Goal: Task Accomplishment & Management: Complete application form

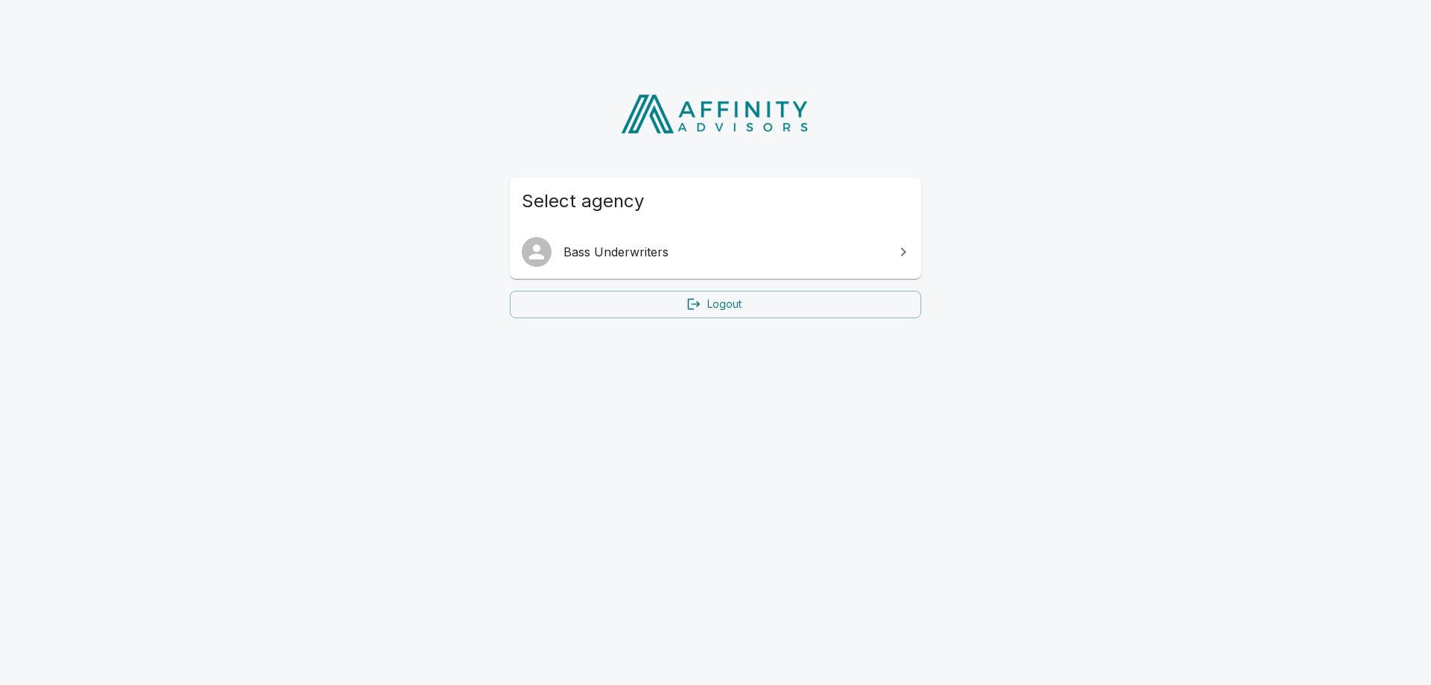
click at [701, 259] on span "Bass Underwriters" at bounding box center [724, 252] width 322 height 18
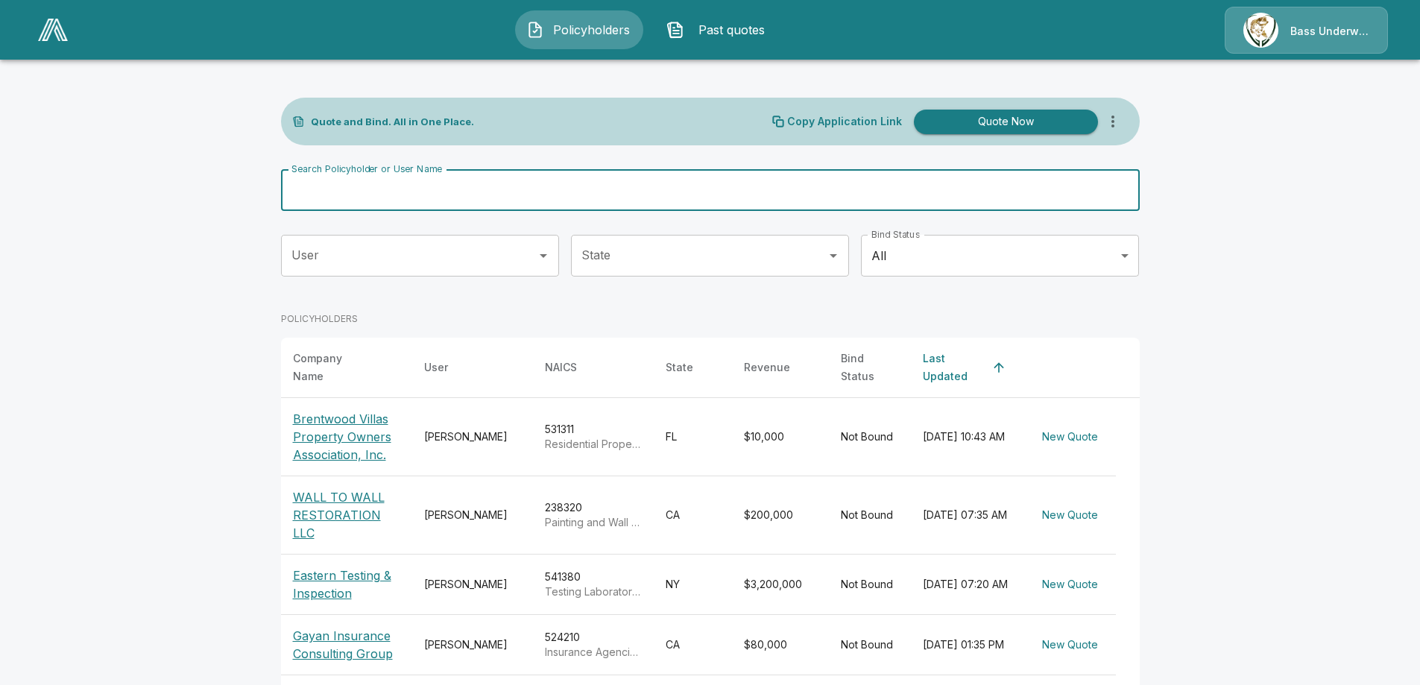
click at [431, 199] on input "Search Policyholder or User Name" at bounding box center [702, 190] width 842 height 42
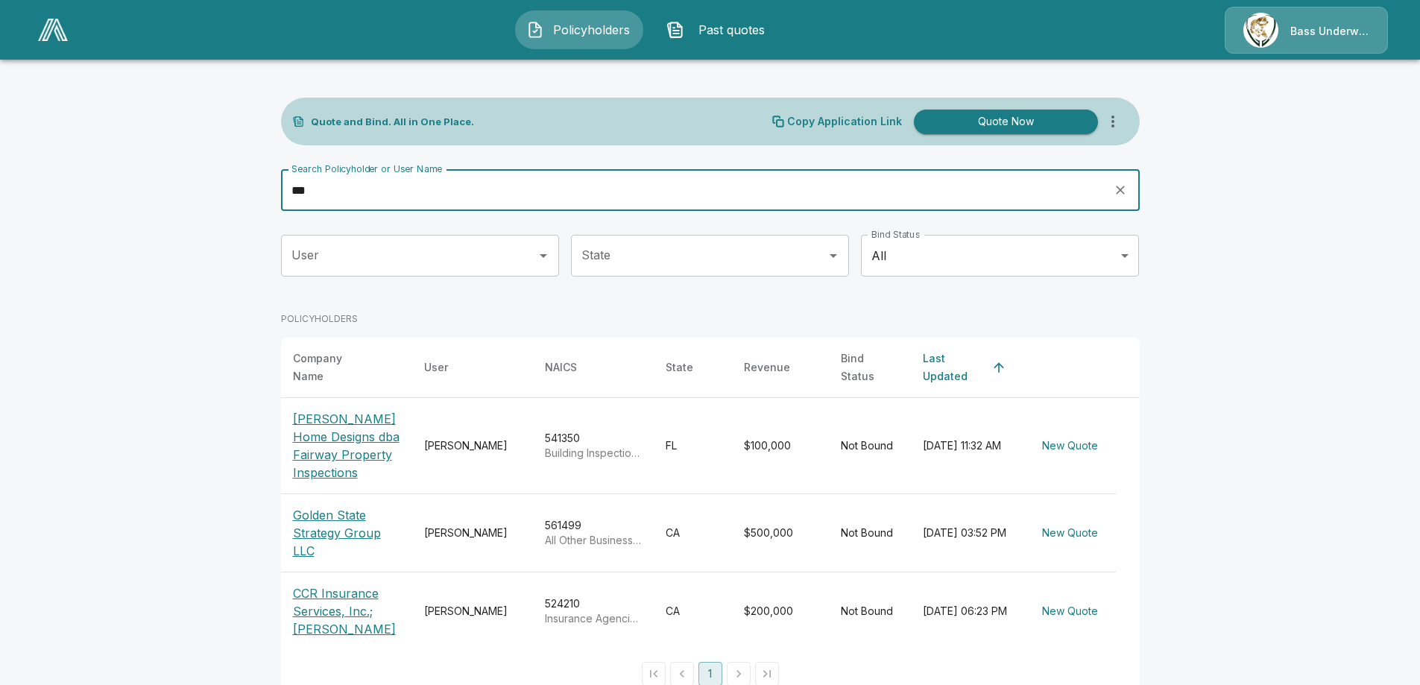
type input "***"
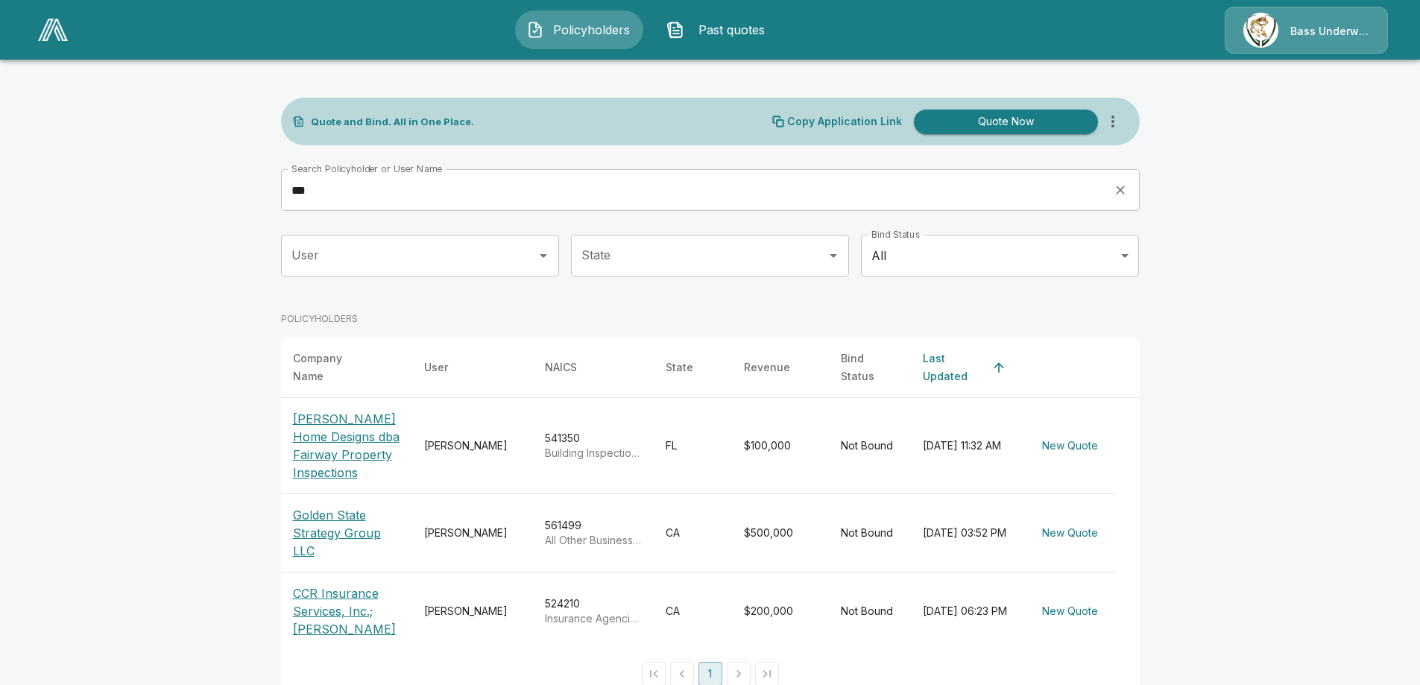
click at [338, 424] on p "[PERSON_NAME] Home Designs dba Fairway Property Inspections" at bounding box center [346, 446] width 107 height 72
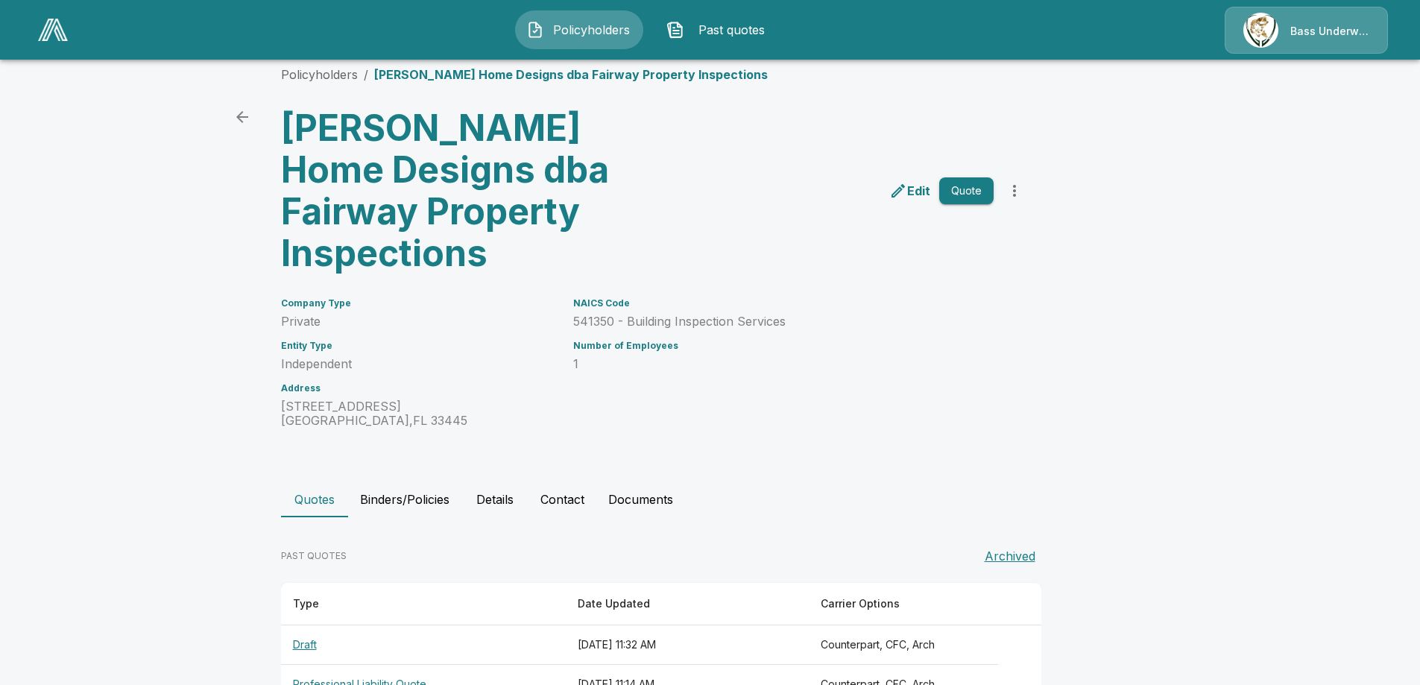
scroll to position [24, 0]
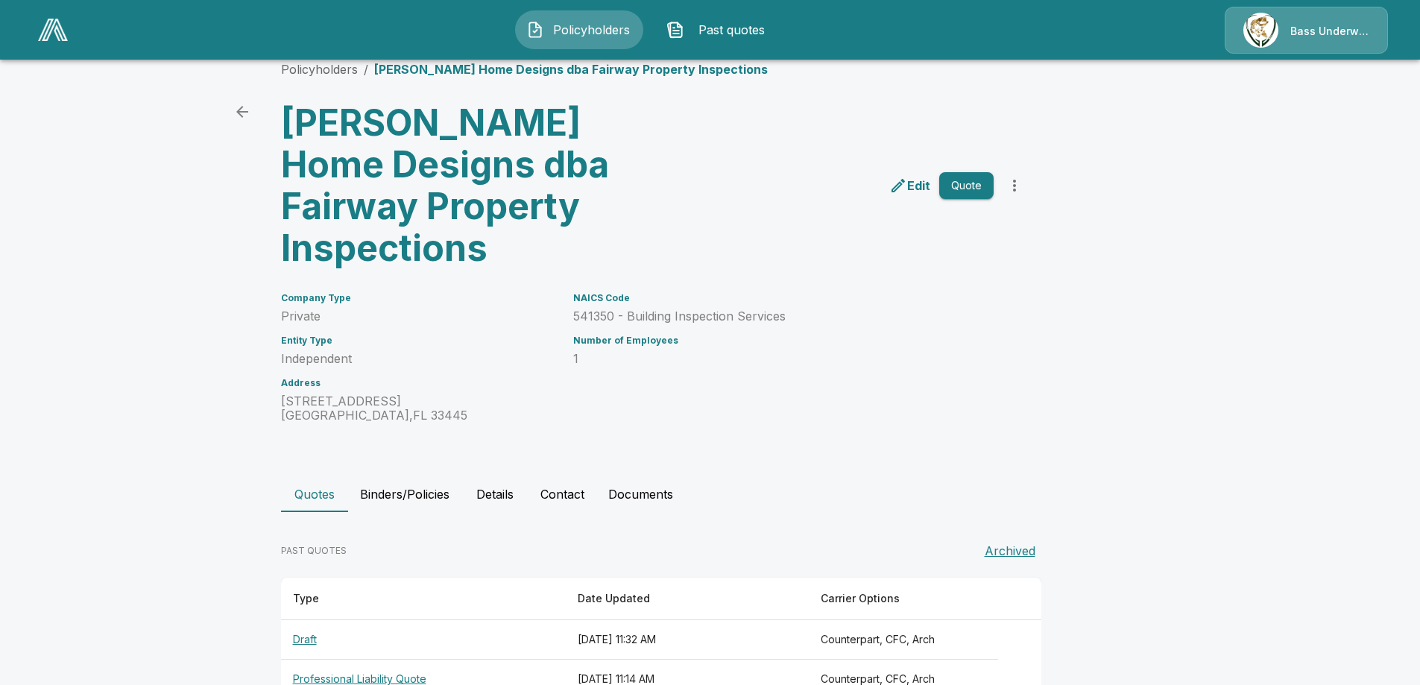
click at [314, 620] on th "Draft" at bounding box center [423, 639] width 285 height 39
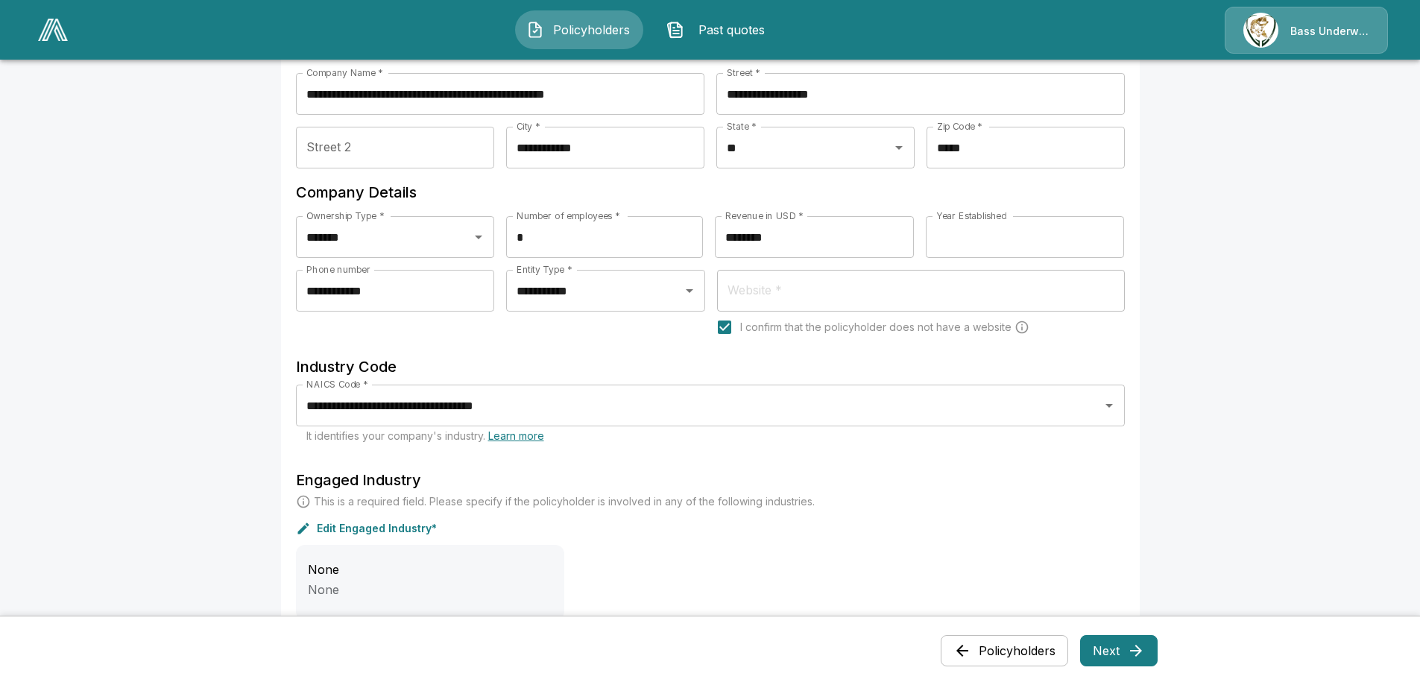
scroll to position [447, 0]
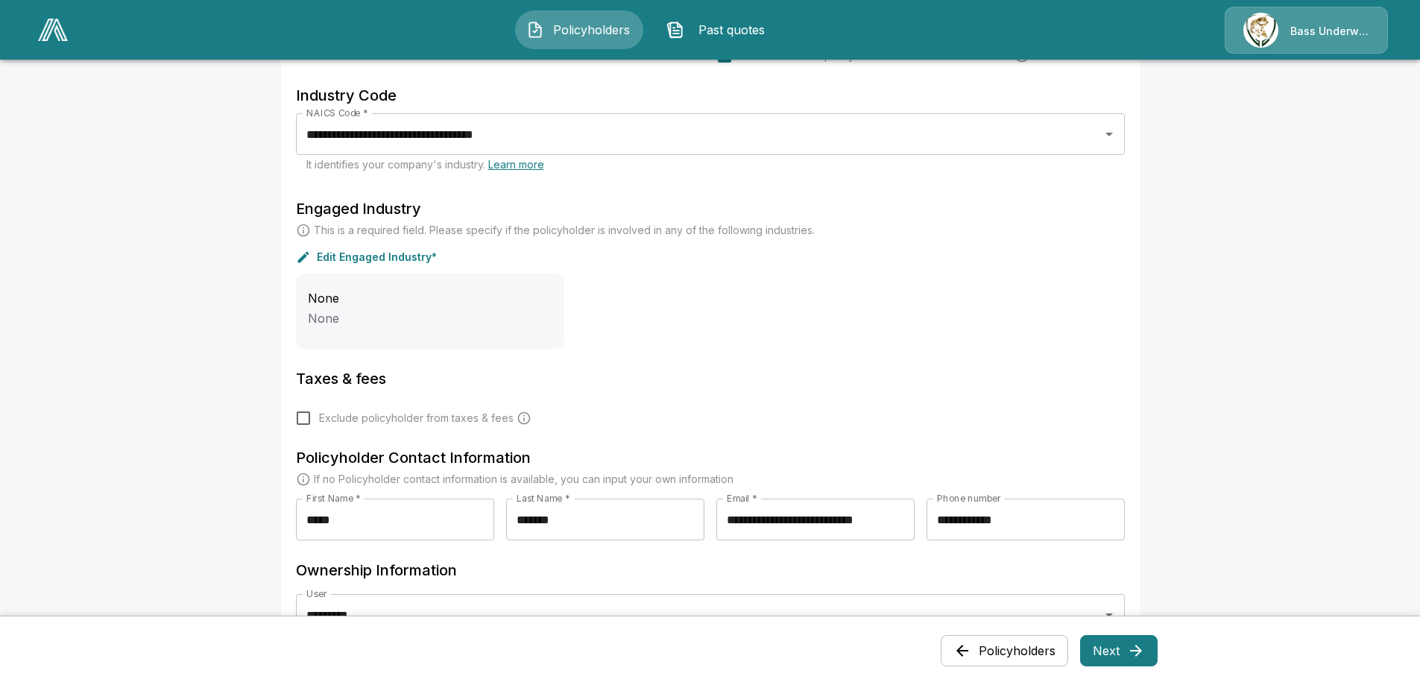
click at [1125, 632] on div "Policyholders Next" at bounding box center [710, 650] width 894 height 45
click at [1133, 650] on icon "button" at bounding box center [1136, 651] width 18 height 18
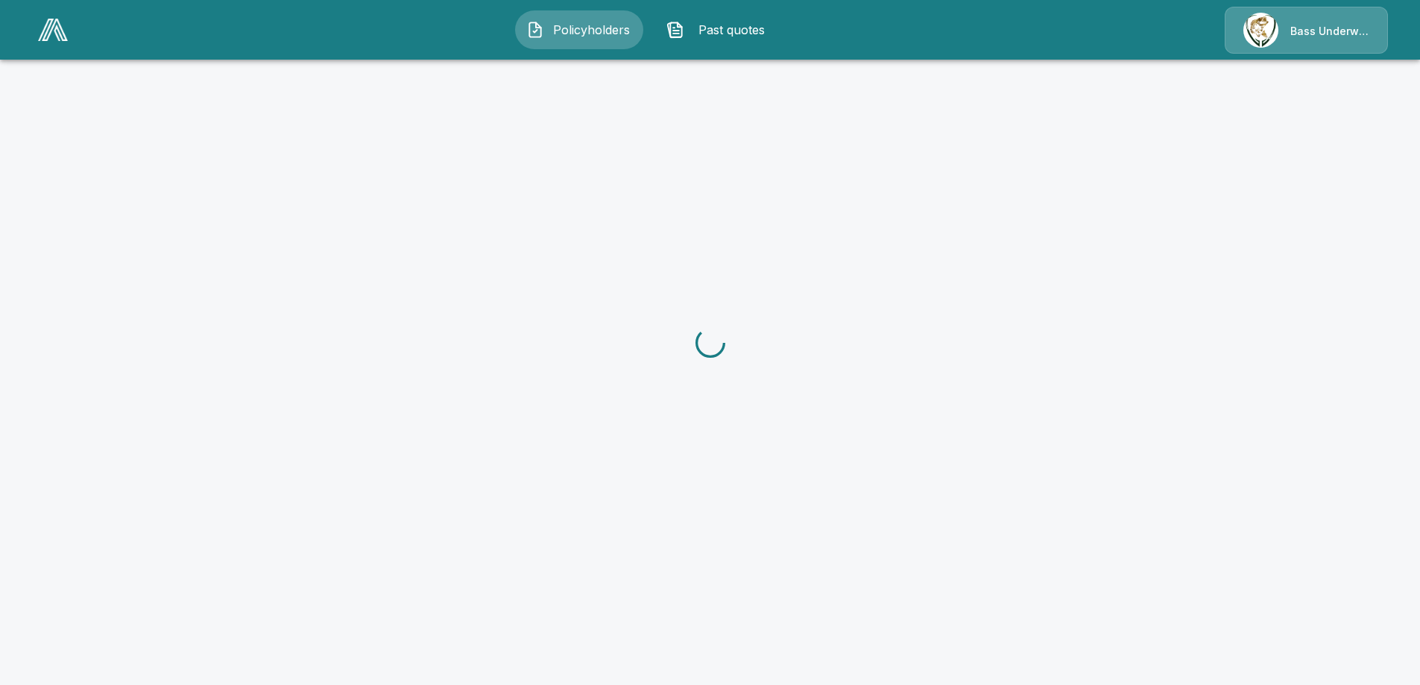
scroll to position [0, 0]
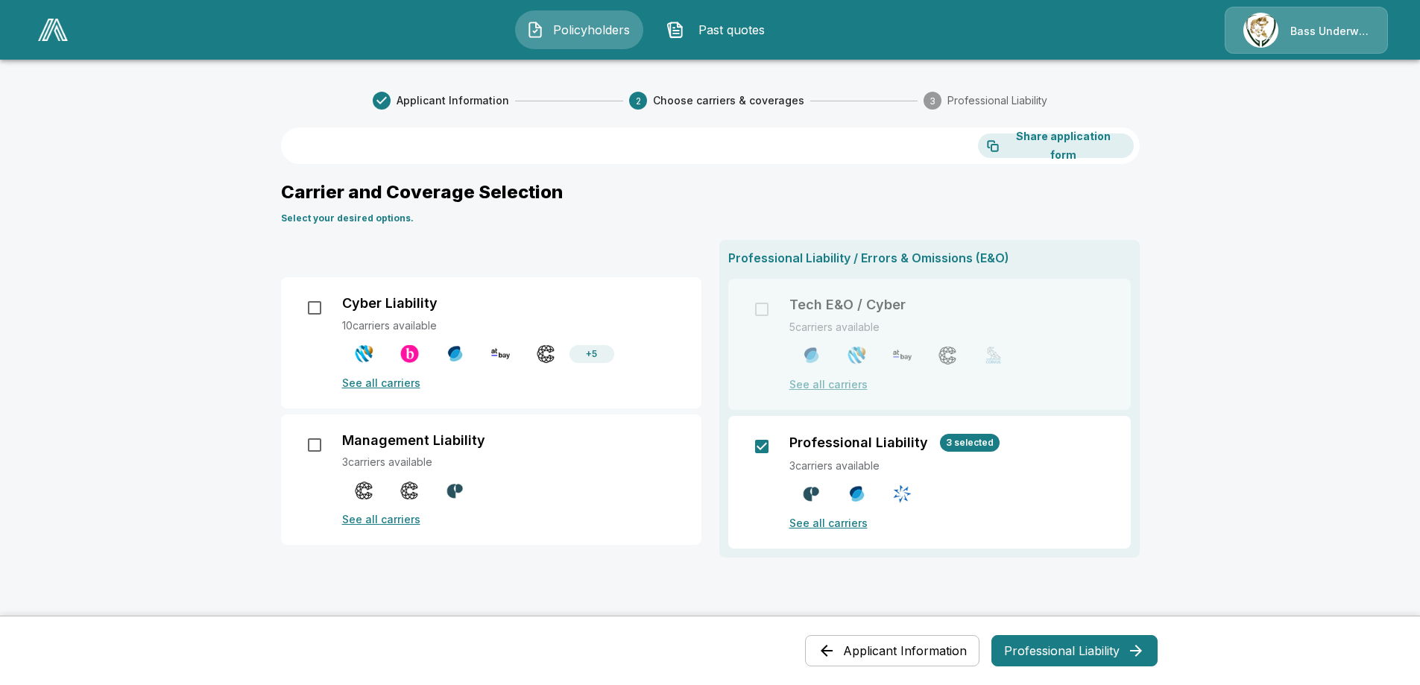
click at [955, 522] on p "See all carriers" at bounding box center [950, 523] width 323 height 16
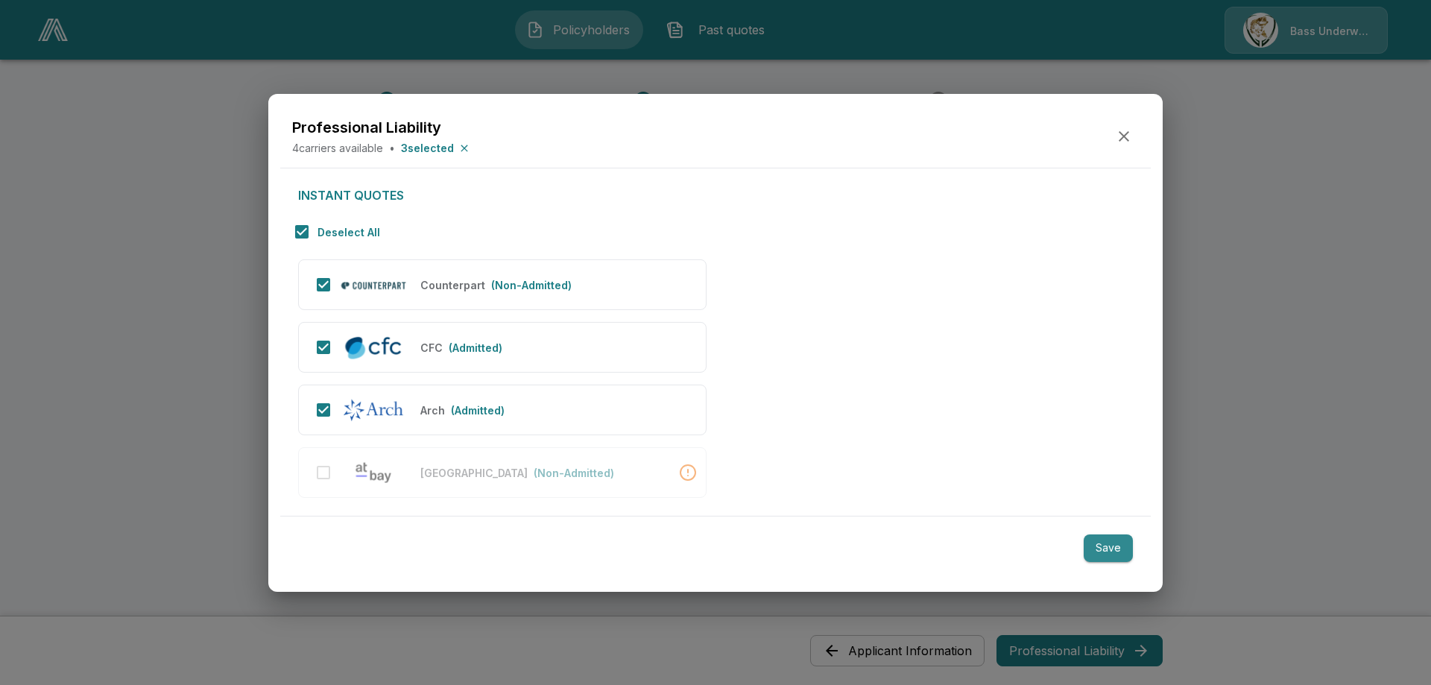
click at [1097, 542] on button "Save" at bounding box center [1107, 548] width 49 height 28
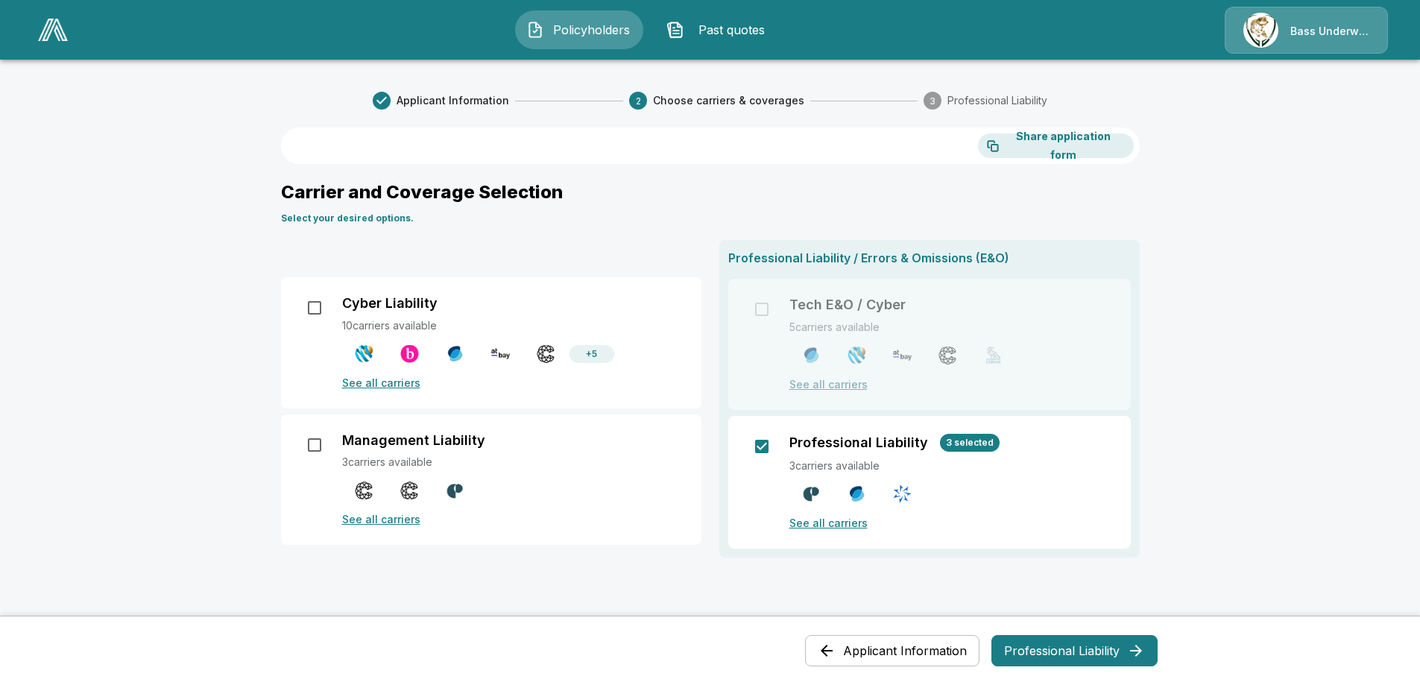
click at [428, 101] on span "Applicant Information" at bounding box center [452, 100] width 113 height 15
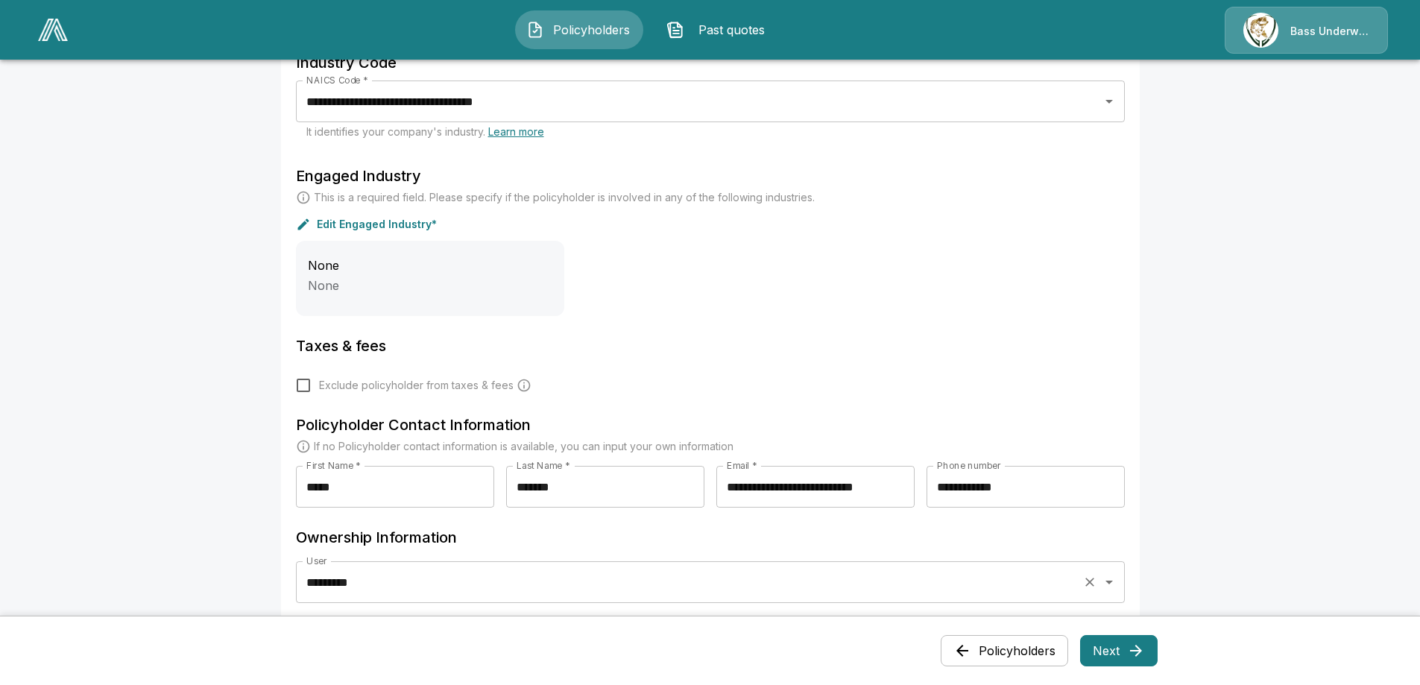
scroll to position [659, 0]
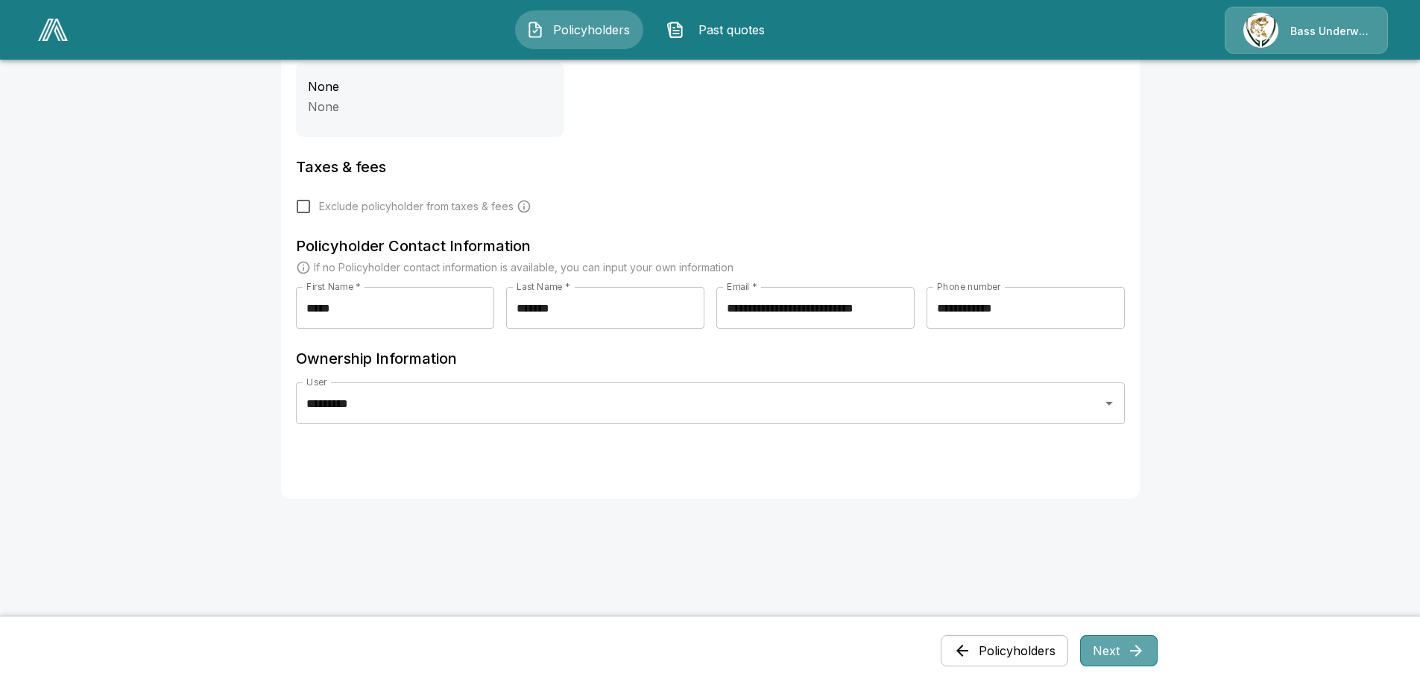
click at [1109, 651] on button "Next" at bounding box center [1118, 650] width 77 height 31
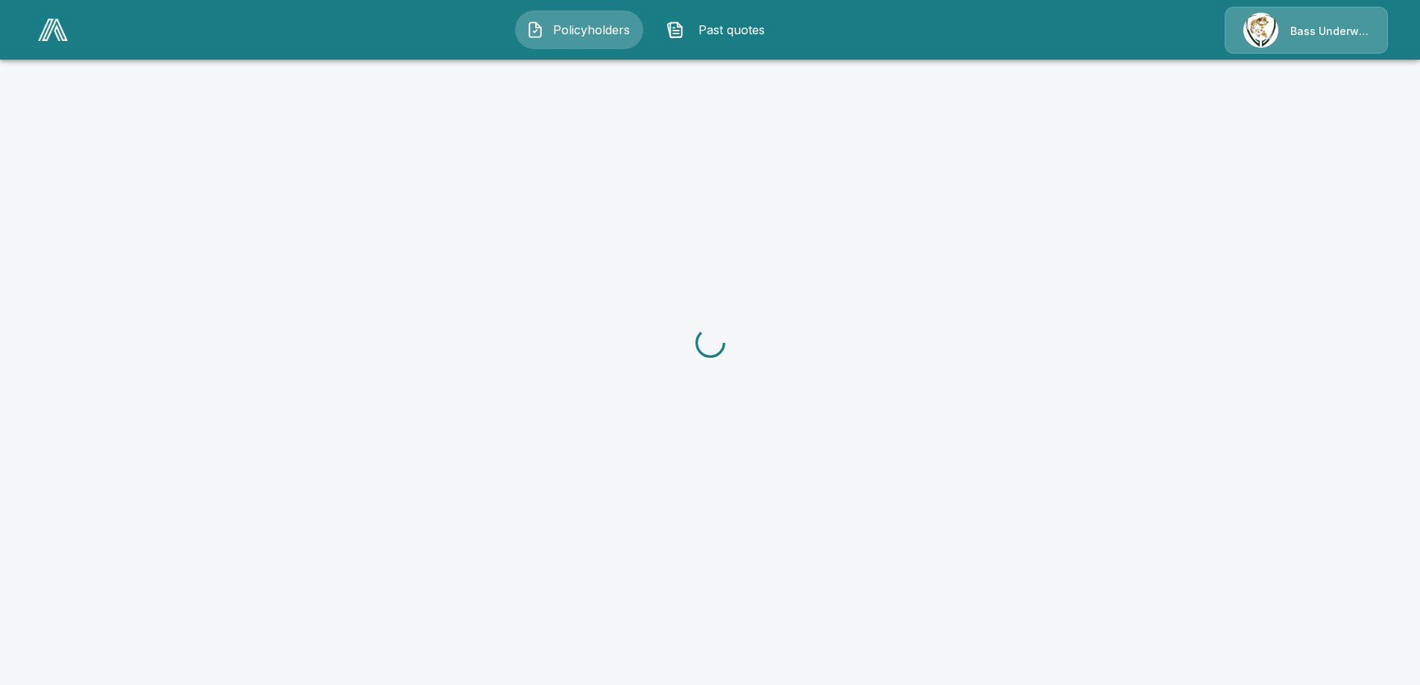
scroll to position [0, 0]
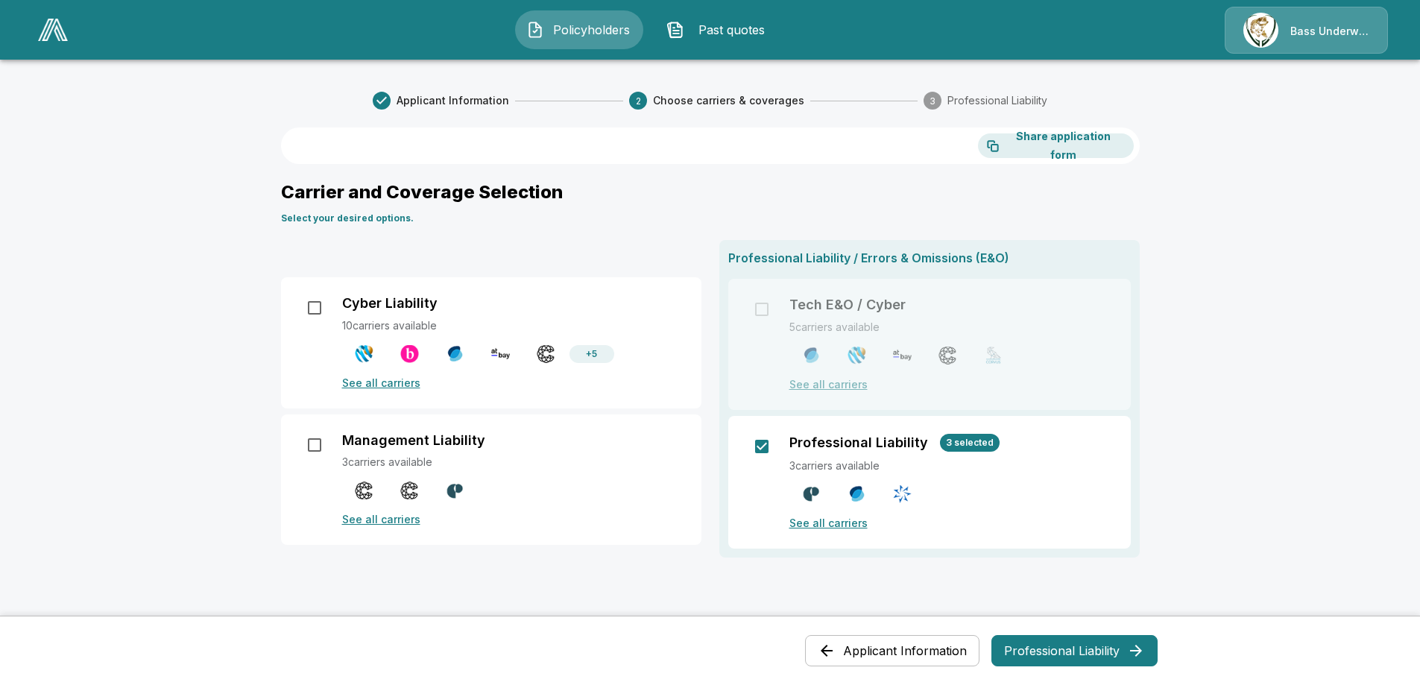
click at [966, 444] on span "3 selected" at bounding box center [970, 442] width 60 height 11
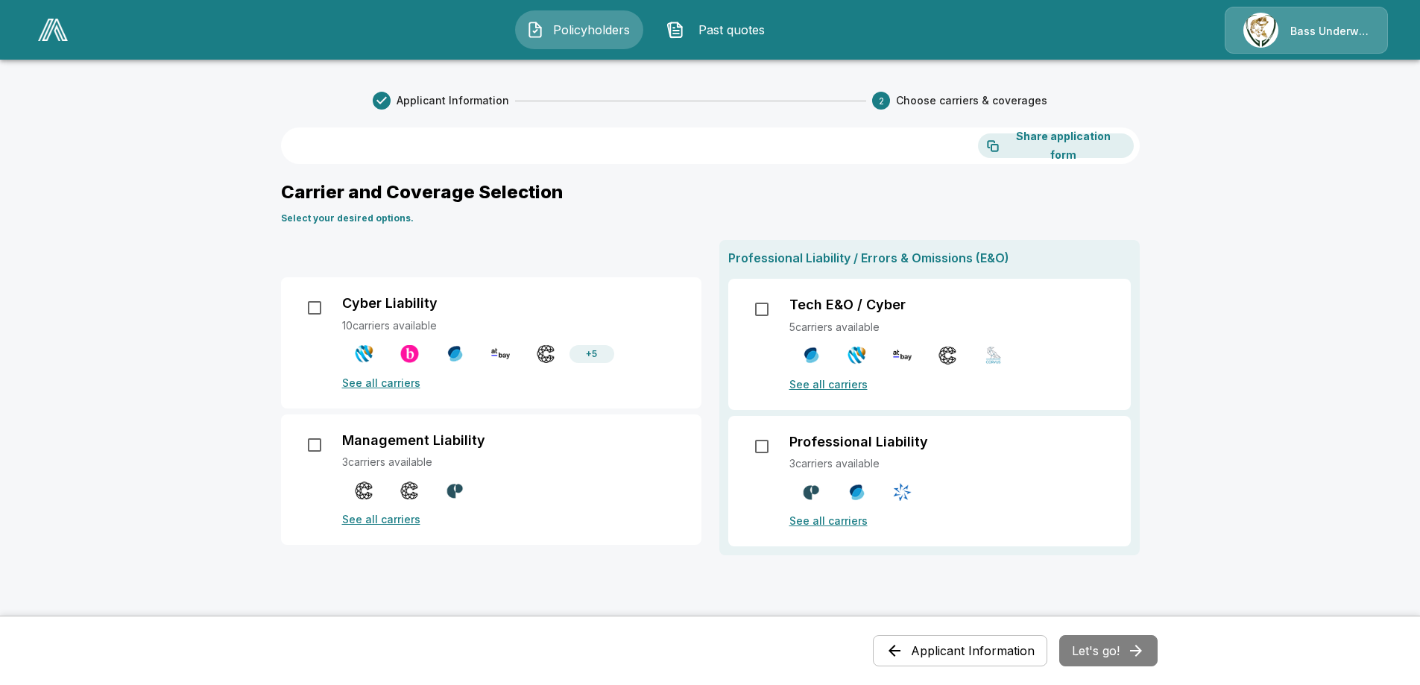
click at [990, 458] on p "3 carriers available" at bounding box center [950, 463] width 323 height 16
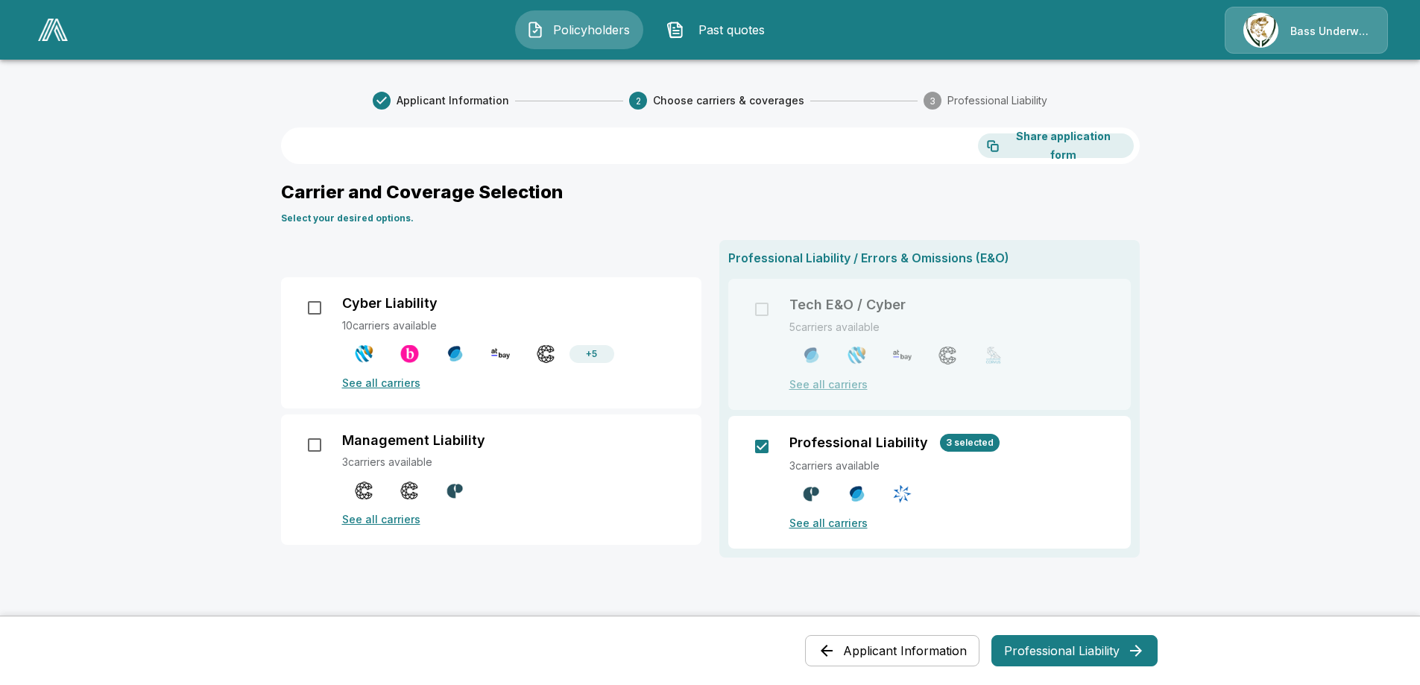
click at [995, 441] on span "3 selected" at bounding box center [970, 442] width 60 height 11
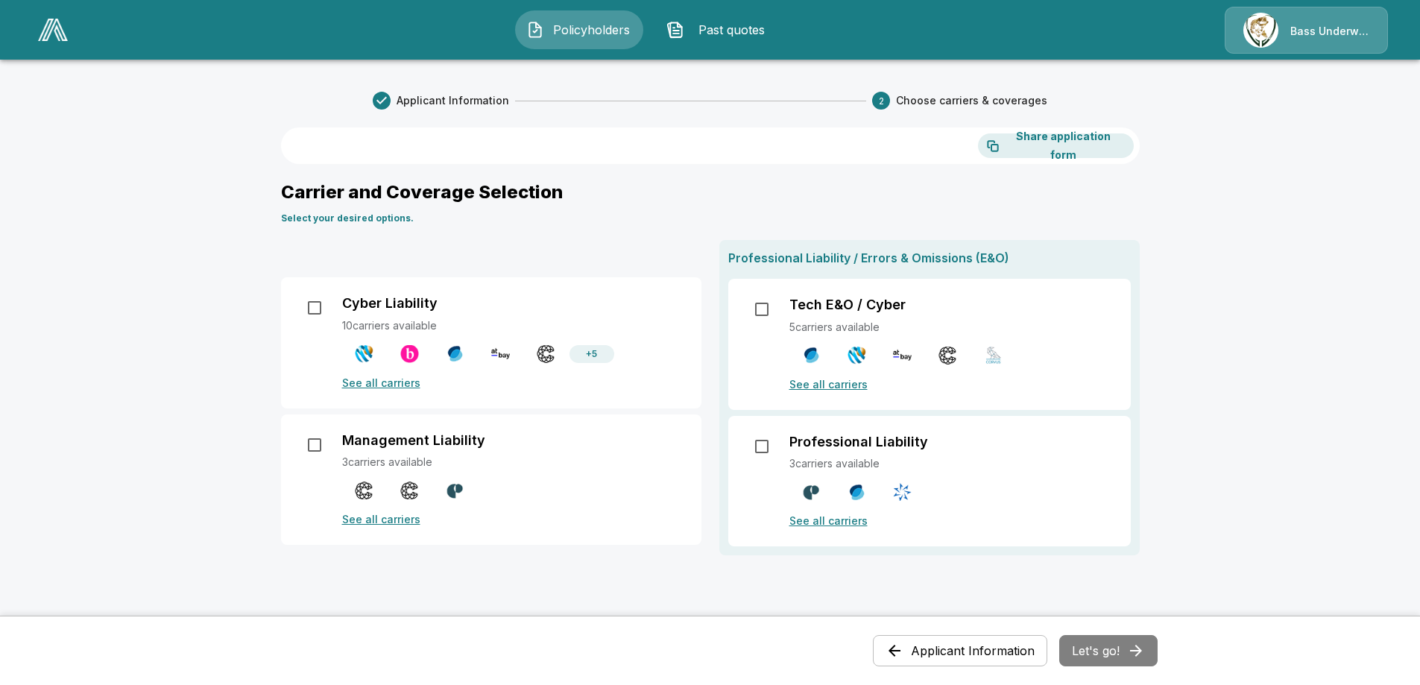
click at [1043, 469] on p "3 carriers available" at bounding box center [950, 463] width 323 height 16
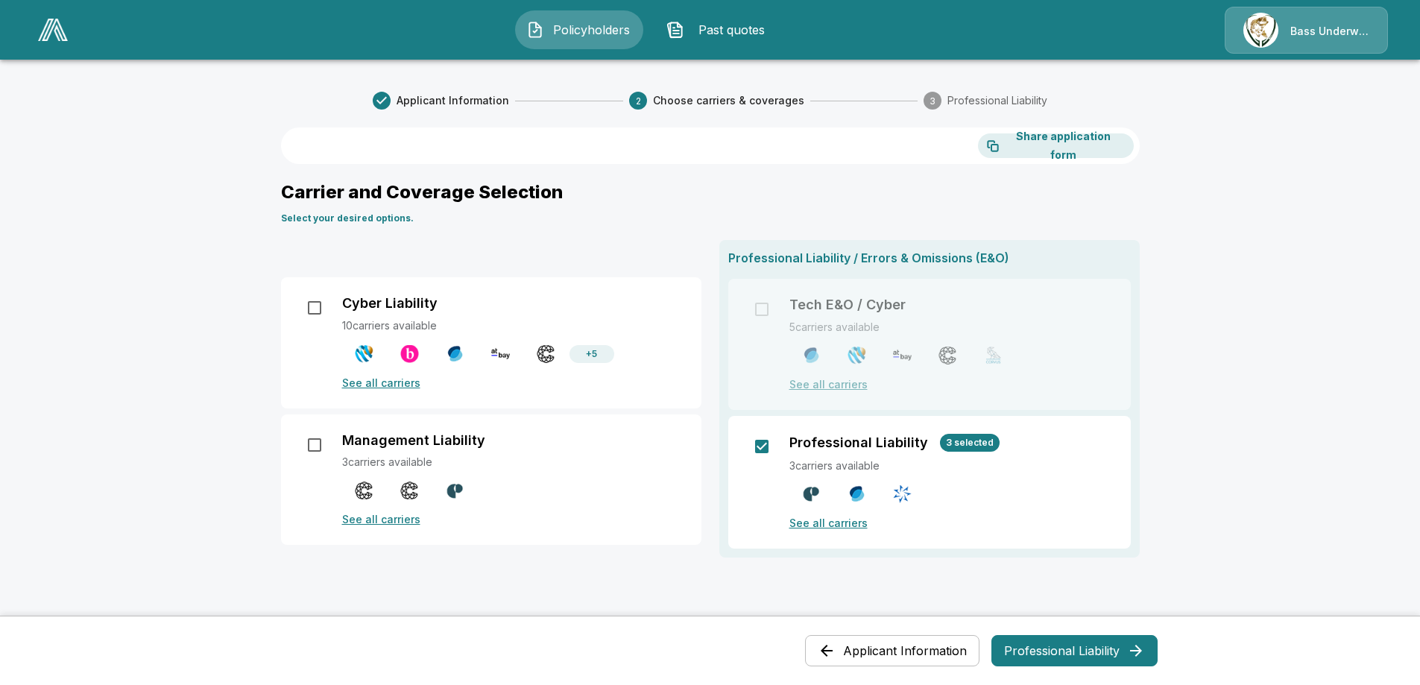
click at [1106, 644] on button "Professional Liability" at bounding box center [1074, 650] width 166 height 31
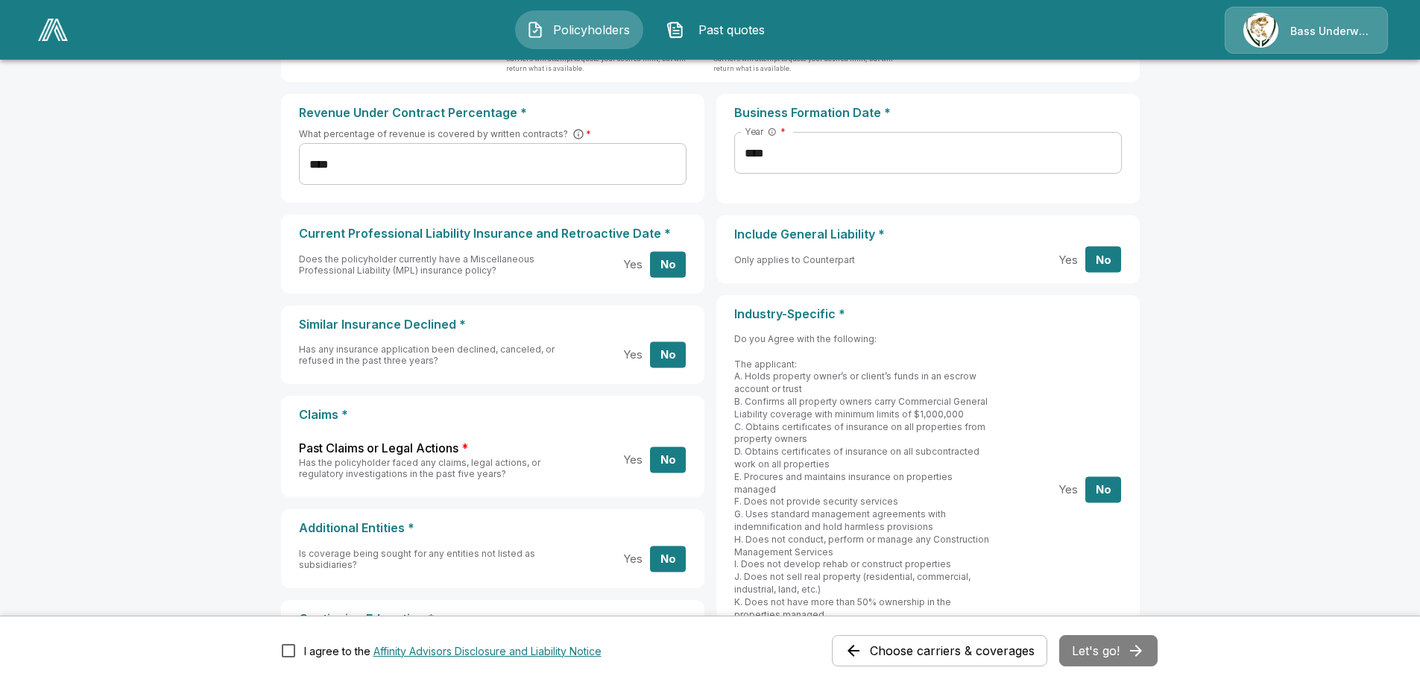
scroll to position [224, 0]
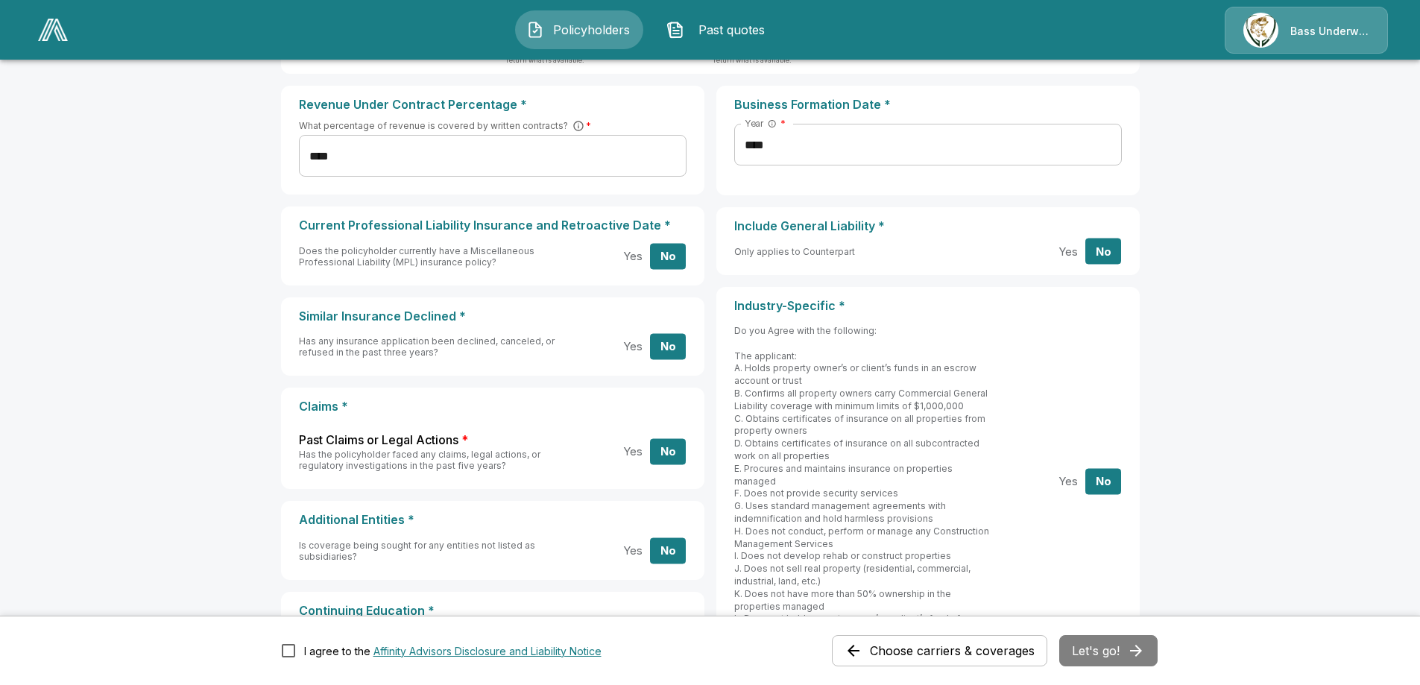
click at [1067, 470] on button "Yes" at bounding box center [1068, 481] width 36 height 26
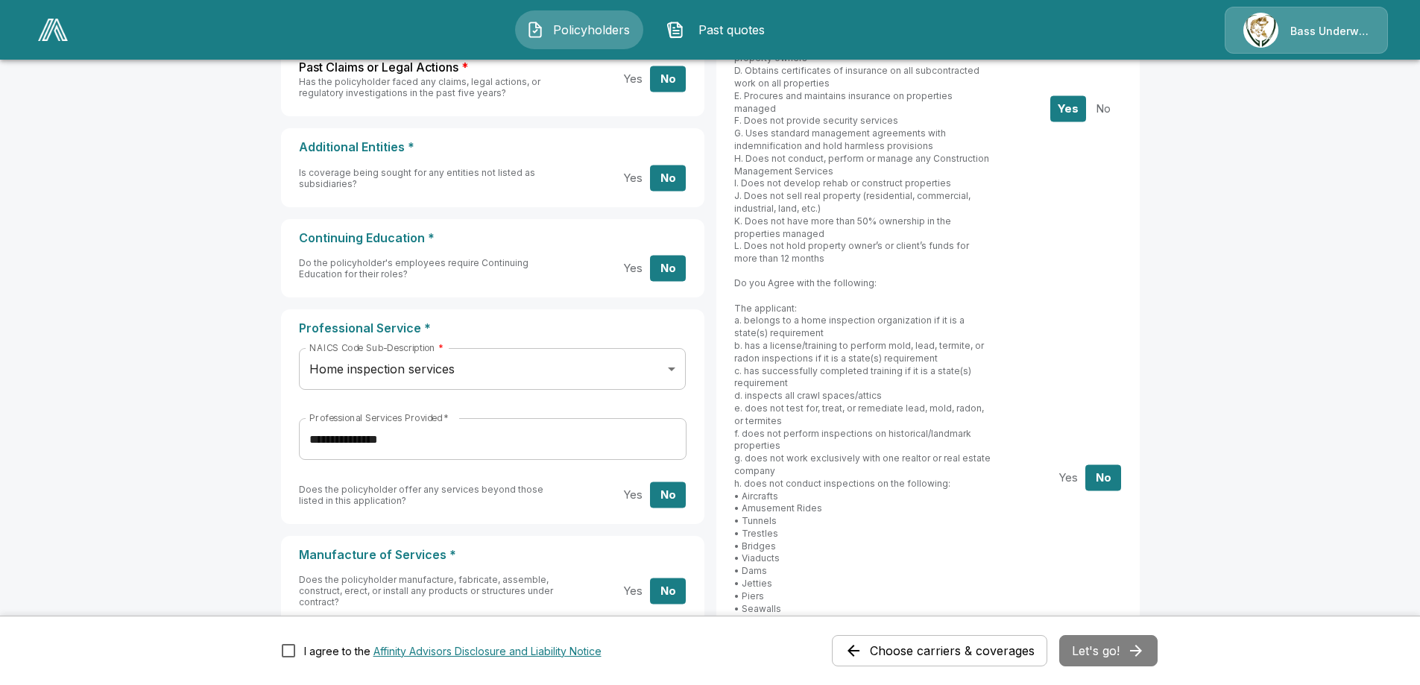
click at [1073, 464] on button "Yes" at bounding box center [1068, 477] width 36 height 26
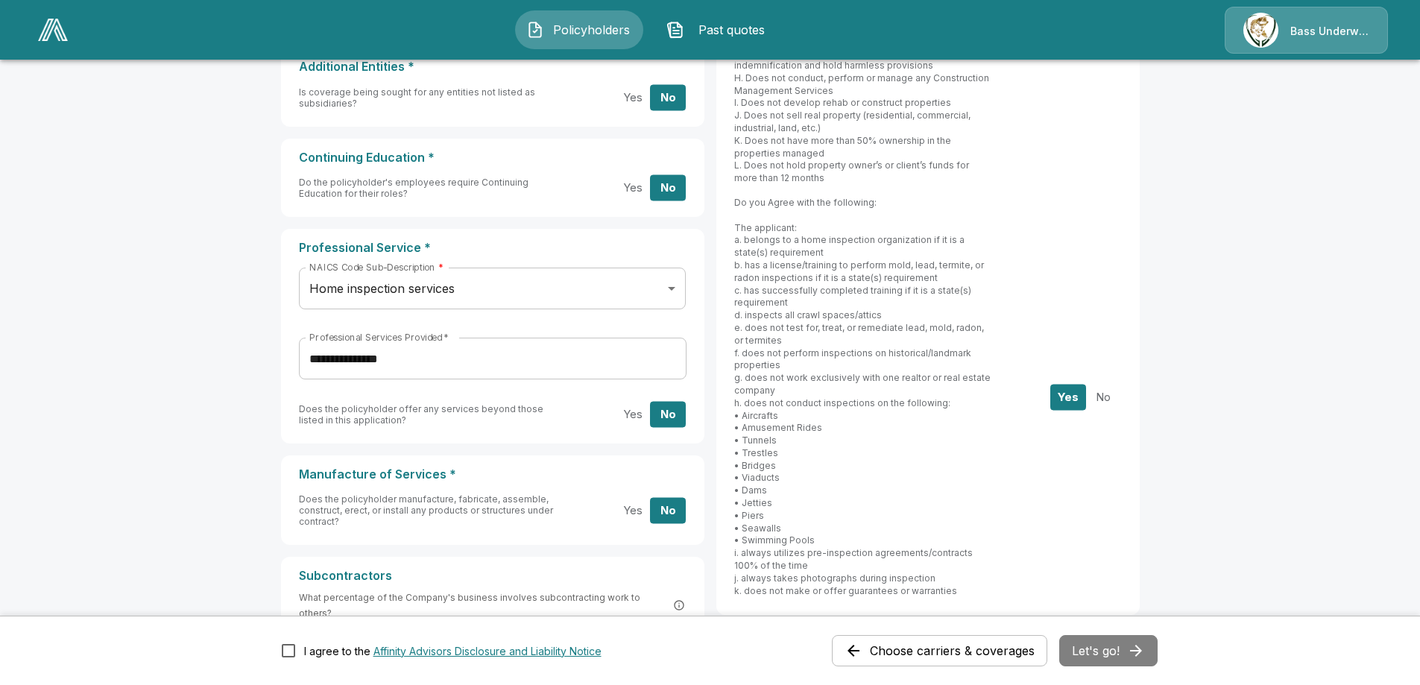
scroll to position [819, 0]
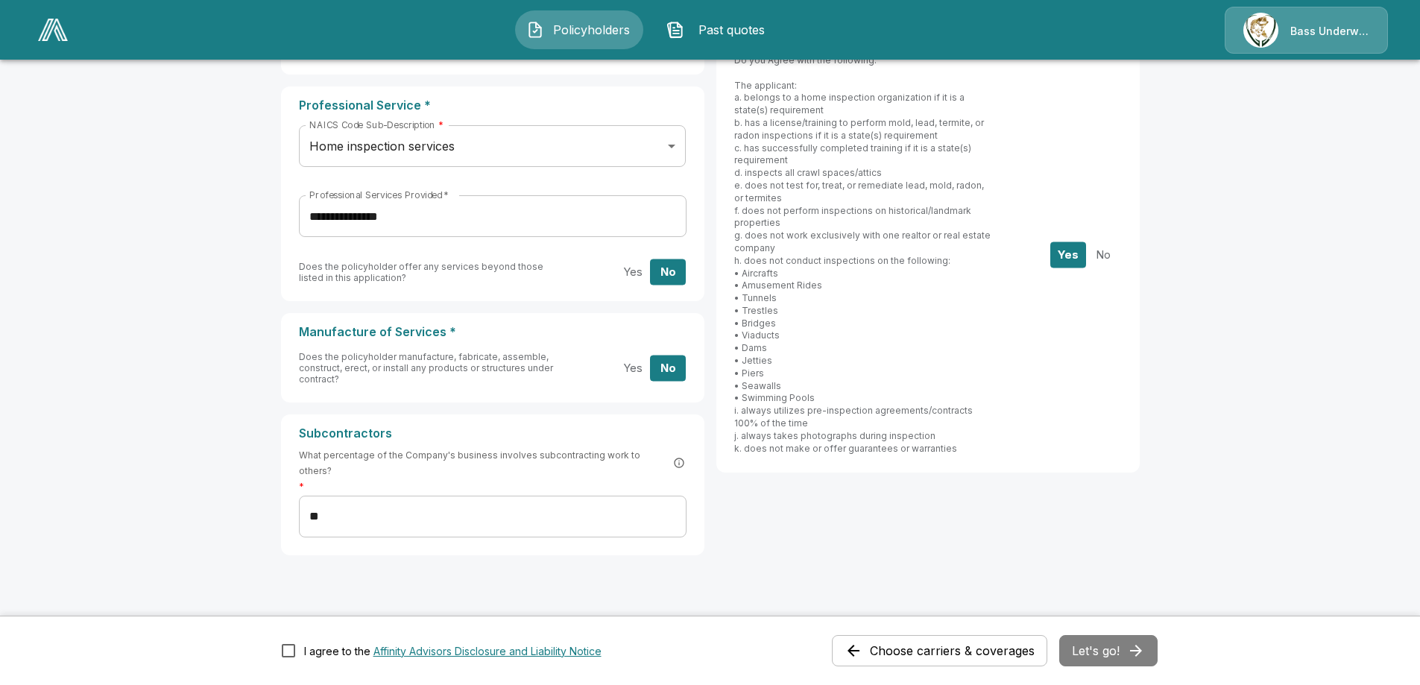
click at [1123, 544] on div "**********" at bounding box center [710, 7] width 858 height 1300
click at [1111, 652] on div "Choose carriers & coverages Let's go!" at bounding box center [995, 650] width 326 height 31
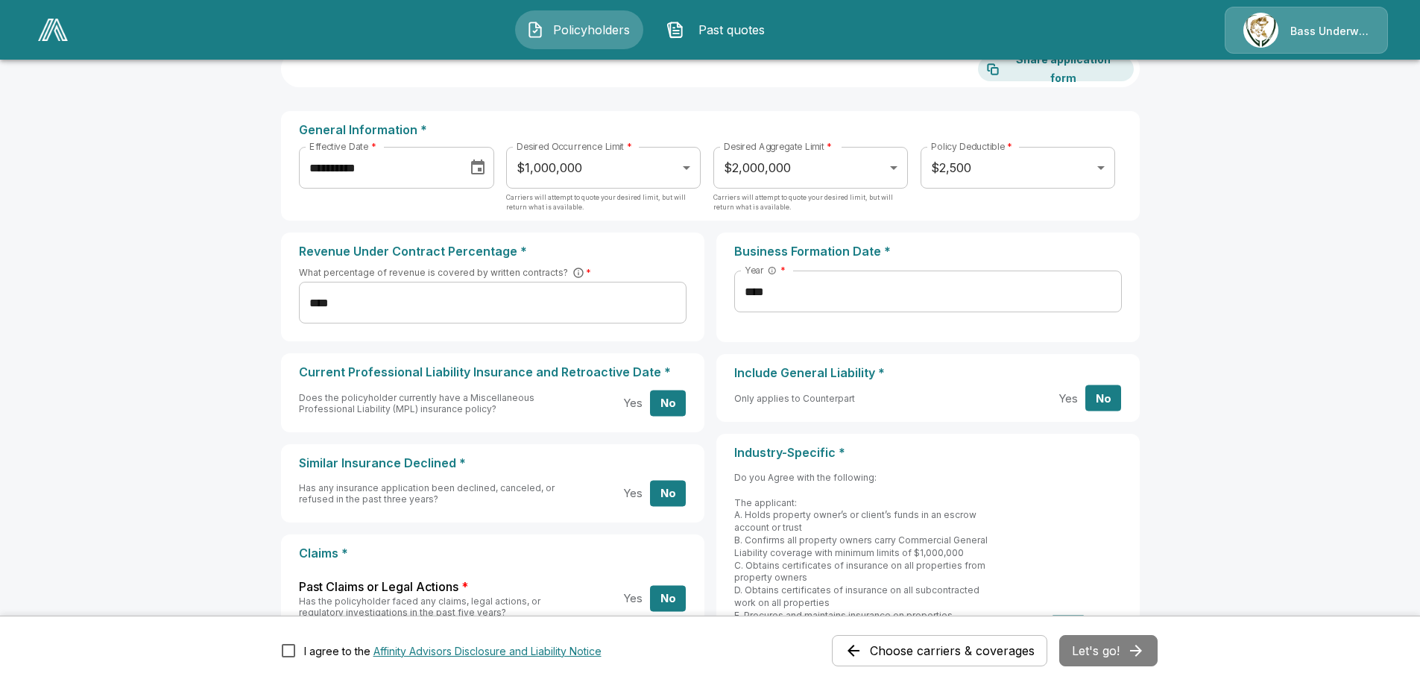
scroll to position [74, 0]
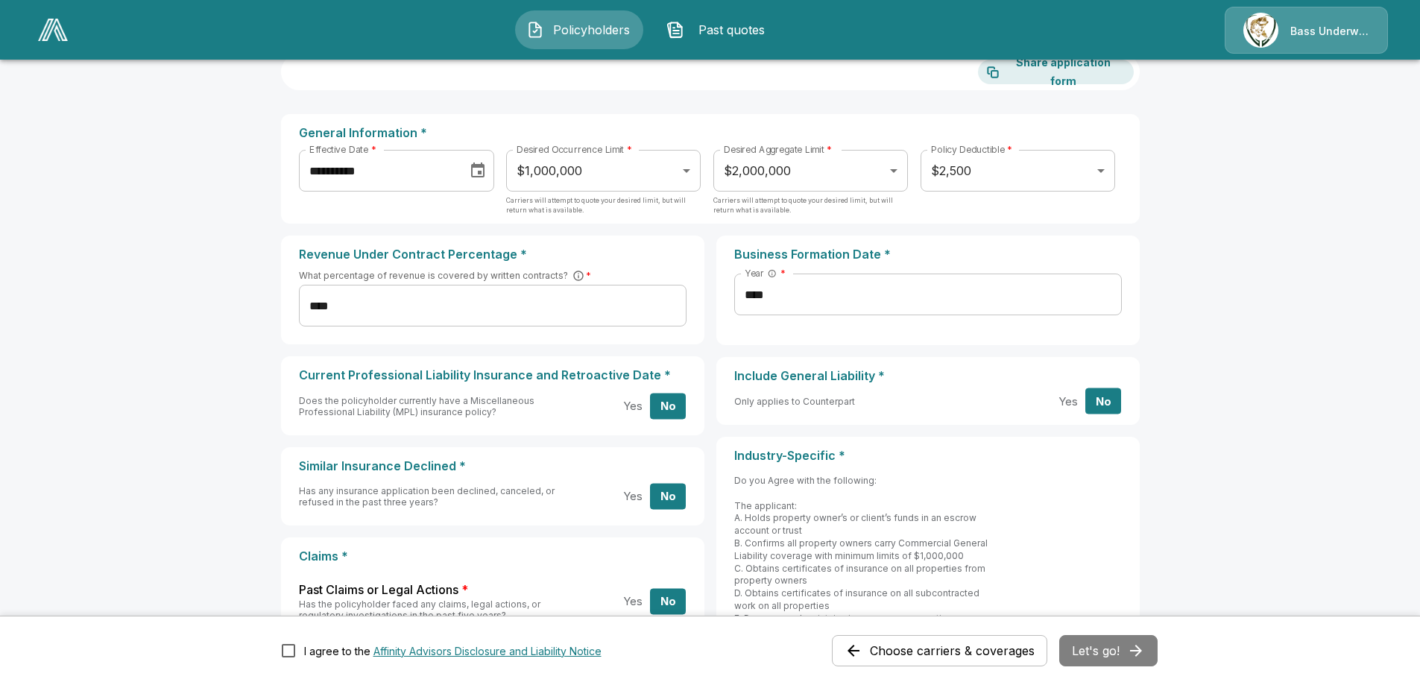
click at [1119, 402] on button "No" at bounding box center [1103, 401] width 36 height 26
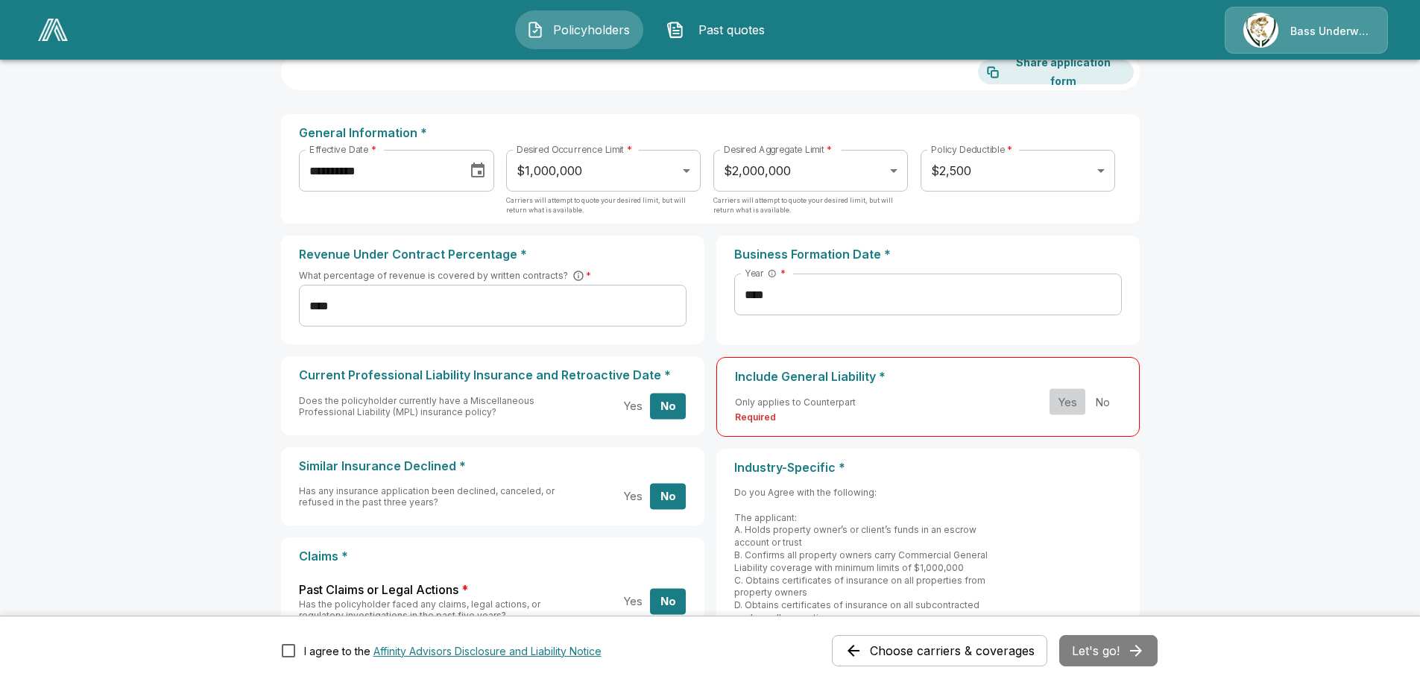
click at [1068, 404] on button "Yes" at bounding box center [1067, 402] width 36 height 26
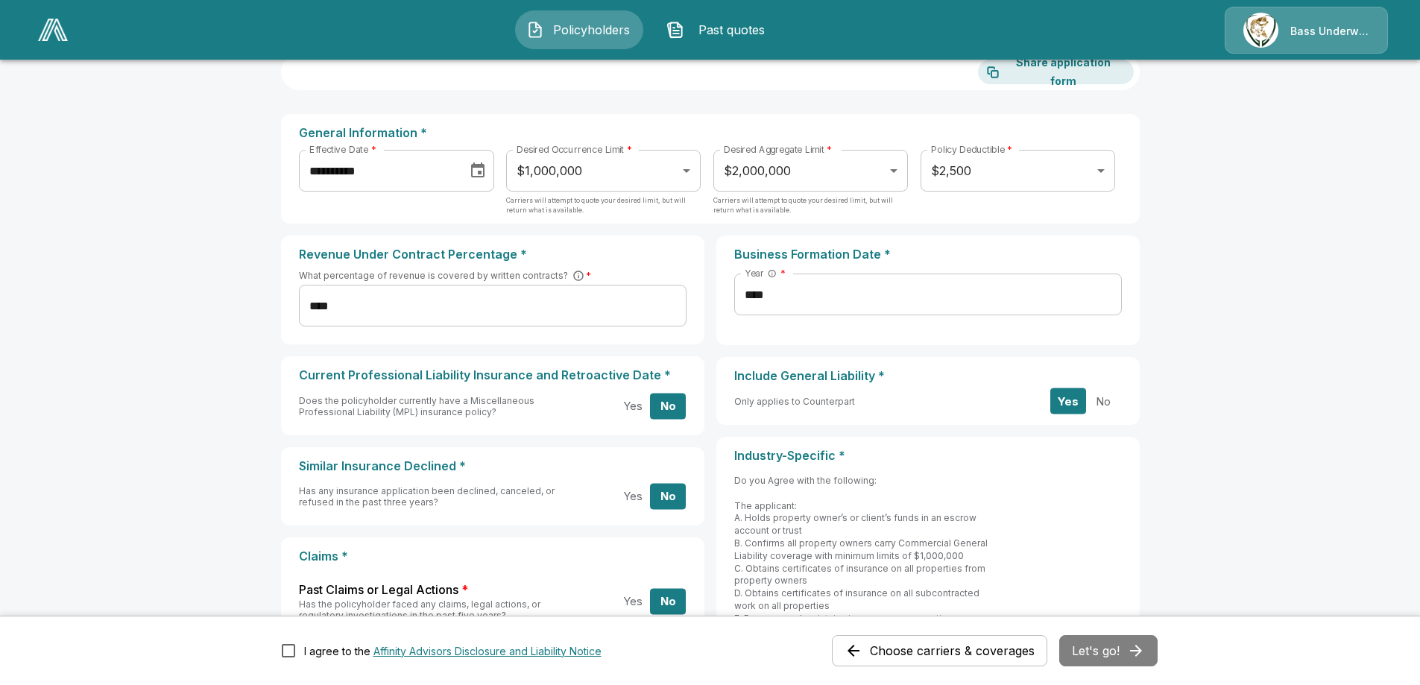
click at [1117, 651] on div "Choose carriers & coverages Let's go!" at bounding box center [995, 650] width 326 height 31
click at [1239, 510] on main "**********" at bounding box center [710, 693] width 1420 height 1535
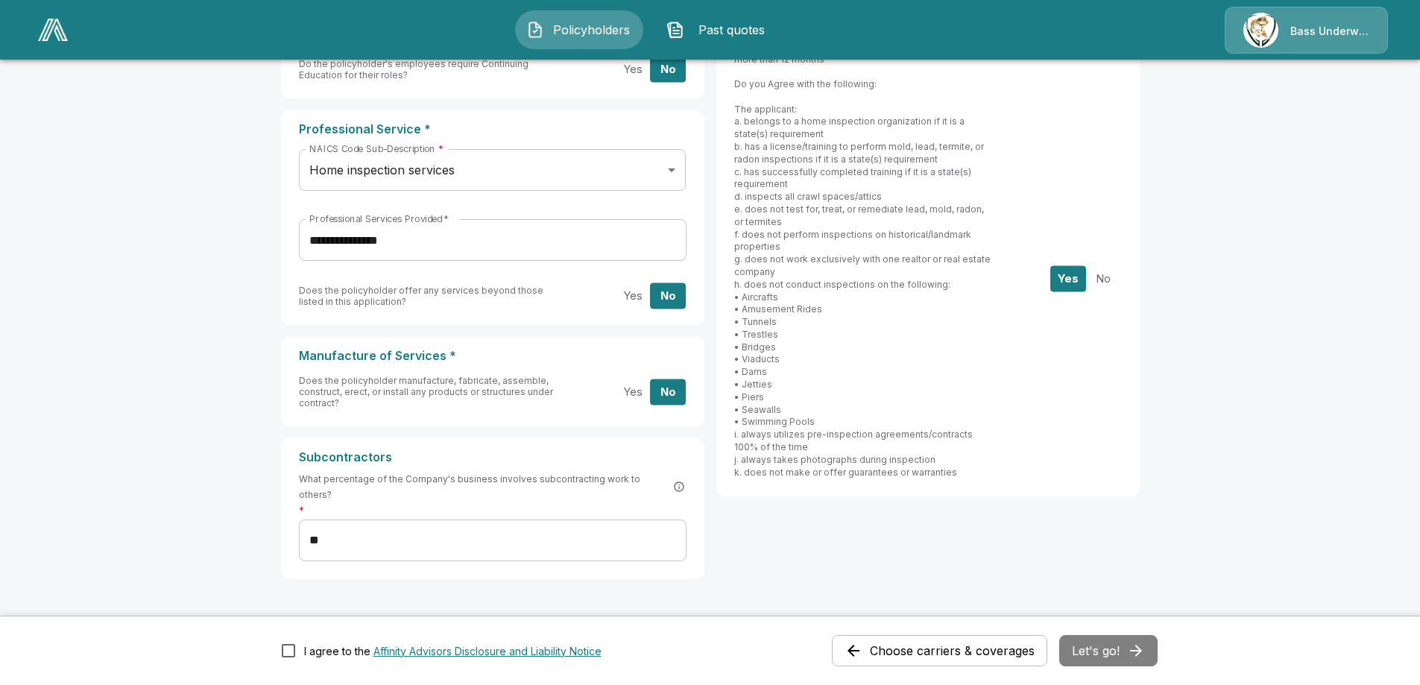
scroll to position [819, 0]
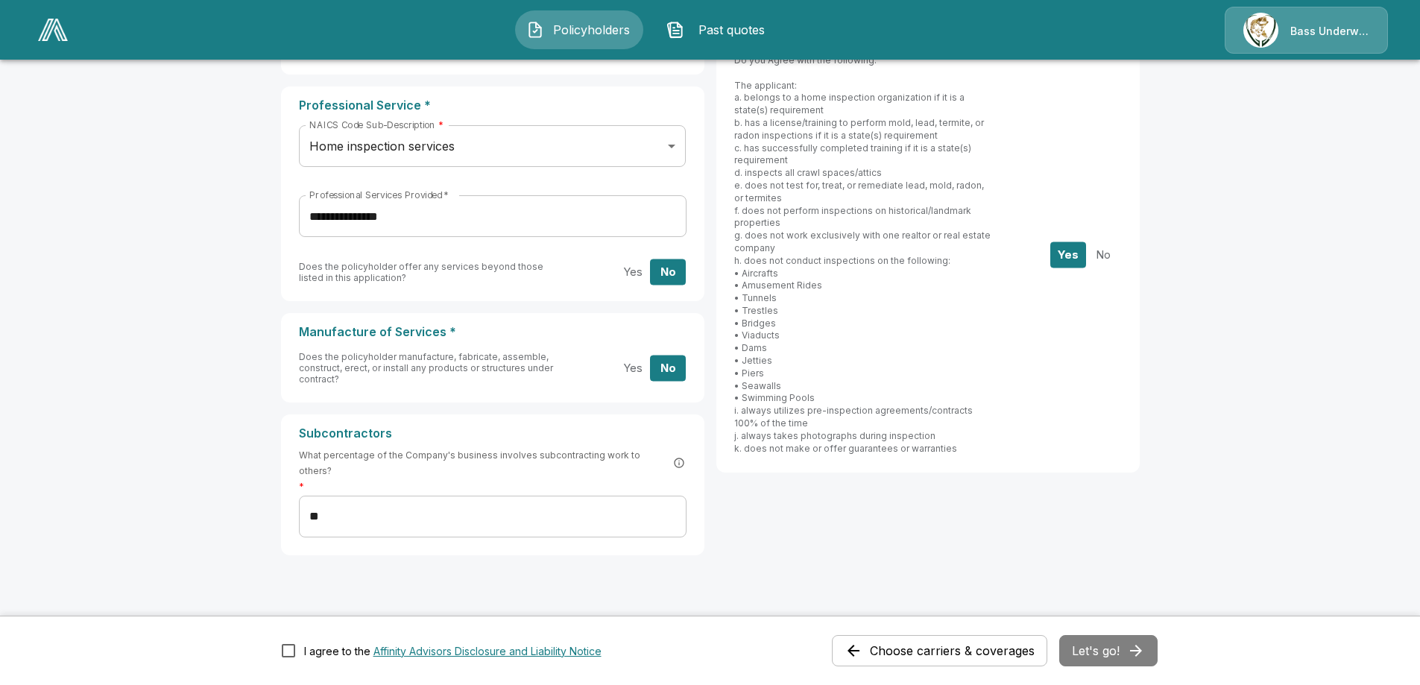
click at [1126, 656] on div "Choose carriers & coverages Let's go!" at bounding box center [995, 650] width 326 height 31
click at [1107, 653] on button "Let's go!" at bounding box center [1108, 650] width 98 height 31
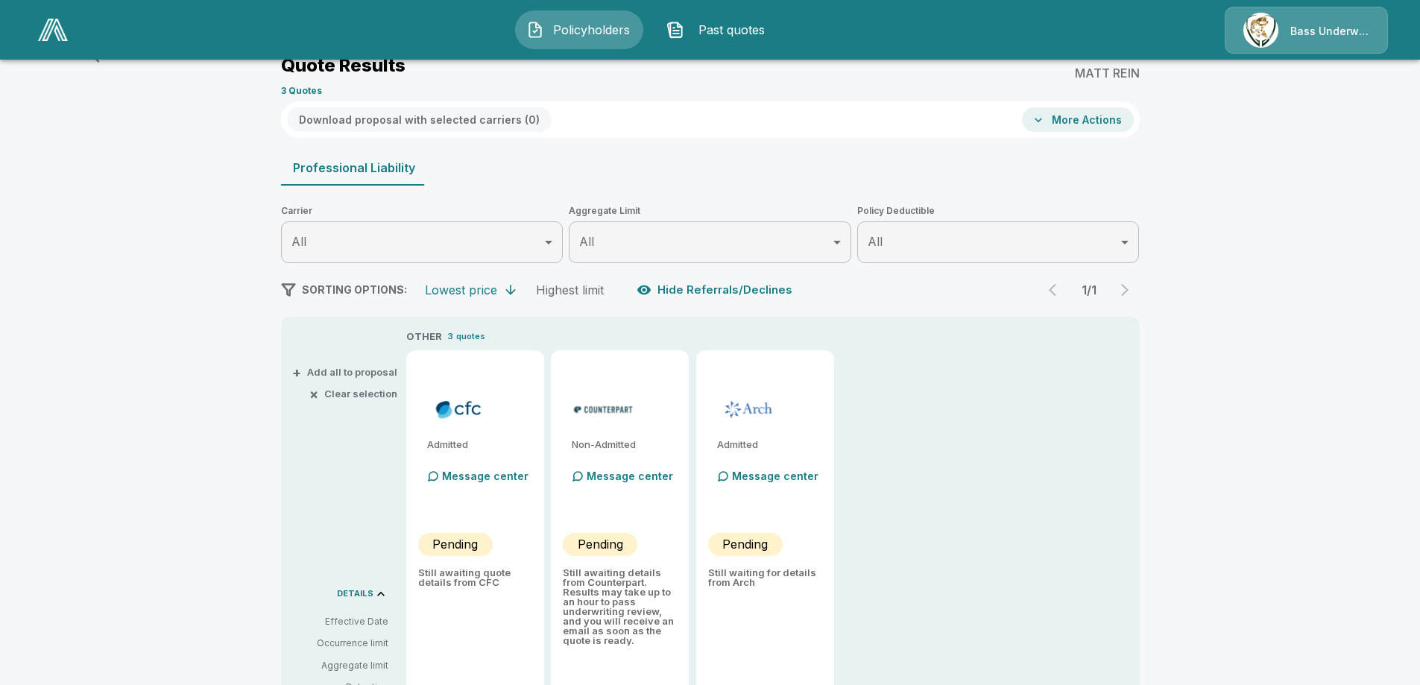
scroll to position [424, 0]
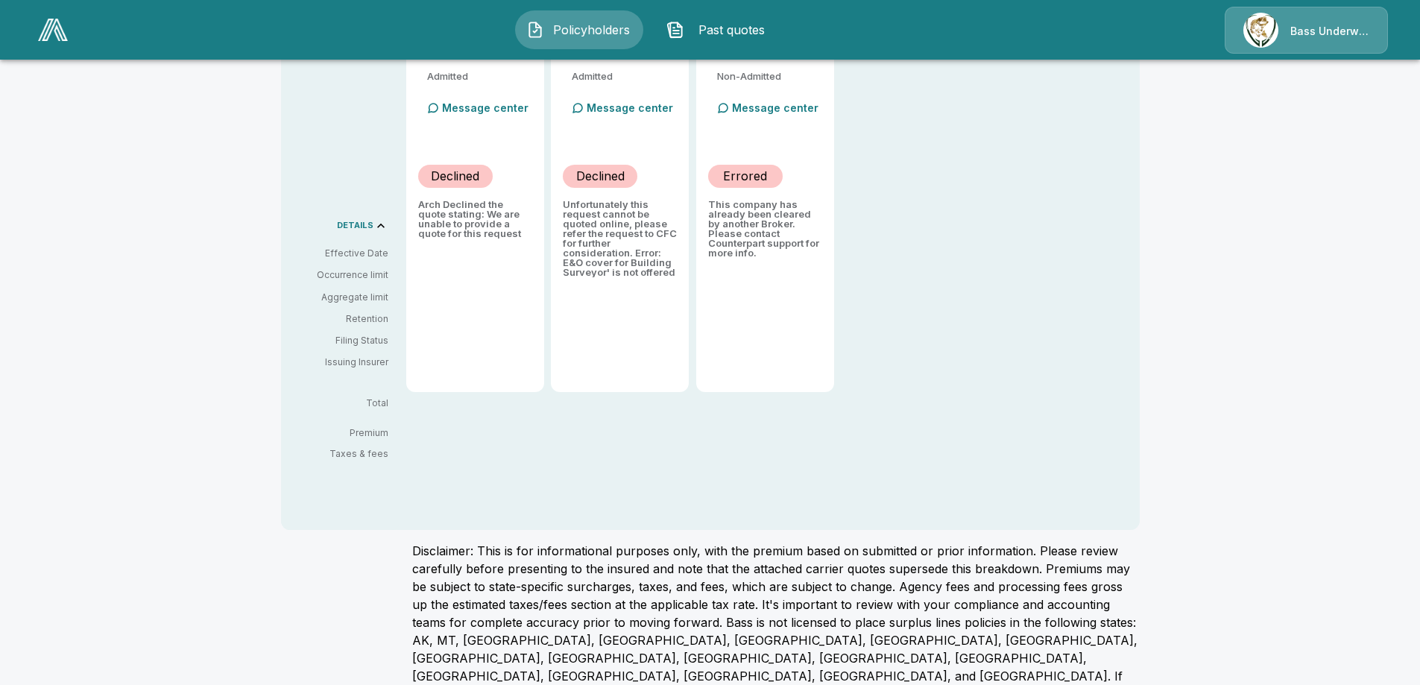
drag, startPoint x: 1000, startPoint y: 366, endPoint x: 965, endPoint y: 364, distance: 35.1
click at [1000, 366] on div "OTHER 3 quotes Admitted Message center Declined Arch Declined the quote stating…" at bounding box center [772, 176] width 733 height 431
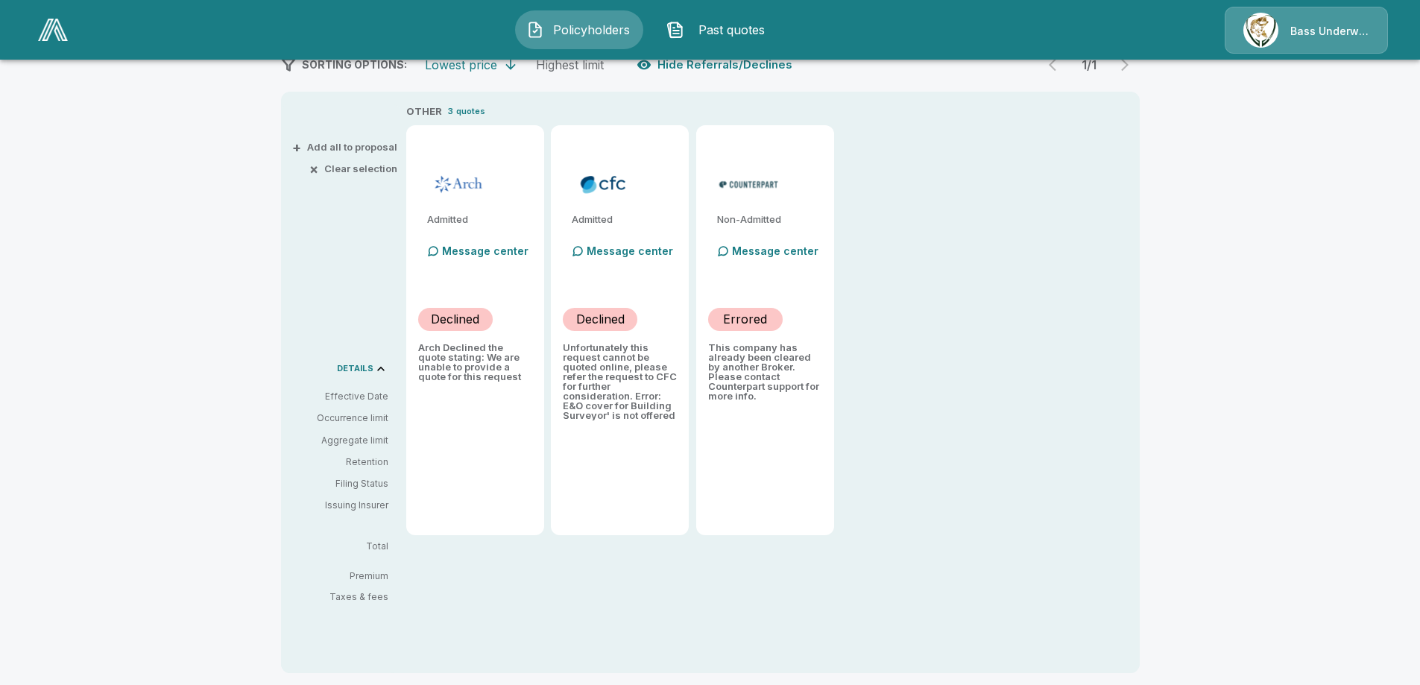
scroll to position [275, 0]
